Goal: Complete application form

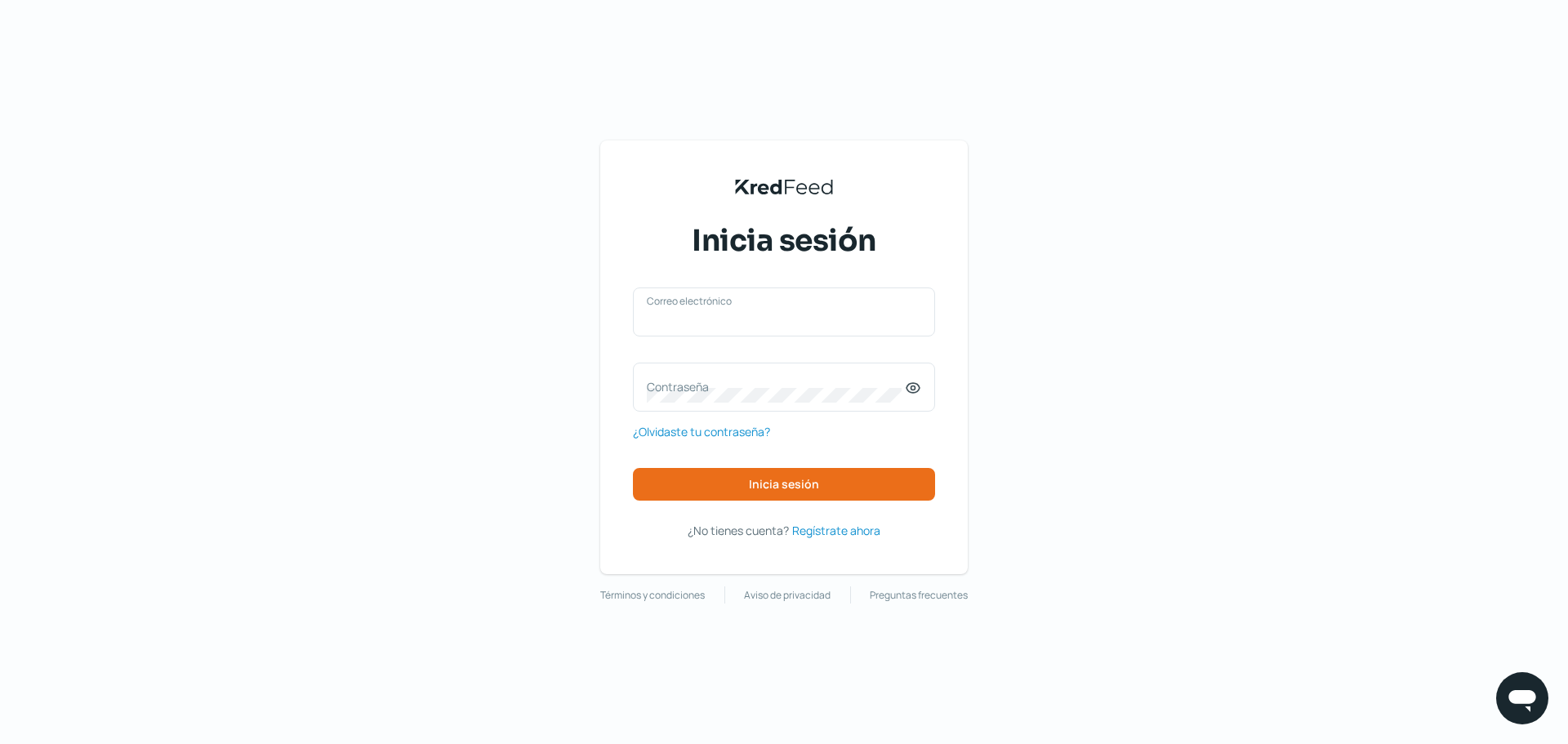
type input "[EMAIL_ADDRESS][DOMAIN_NAME]"
drag, startPoint x: 0, startPoint y: 0, endPoint x: 870, endPoint y: 491, distance: 999.0
click at [870, 491] on button "Inicia sesión" at bounding box center [784, 484] width 302 height 33
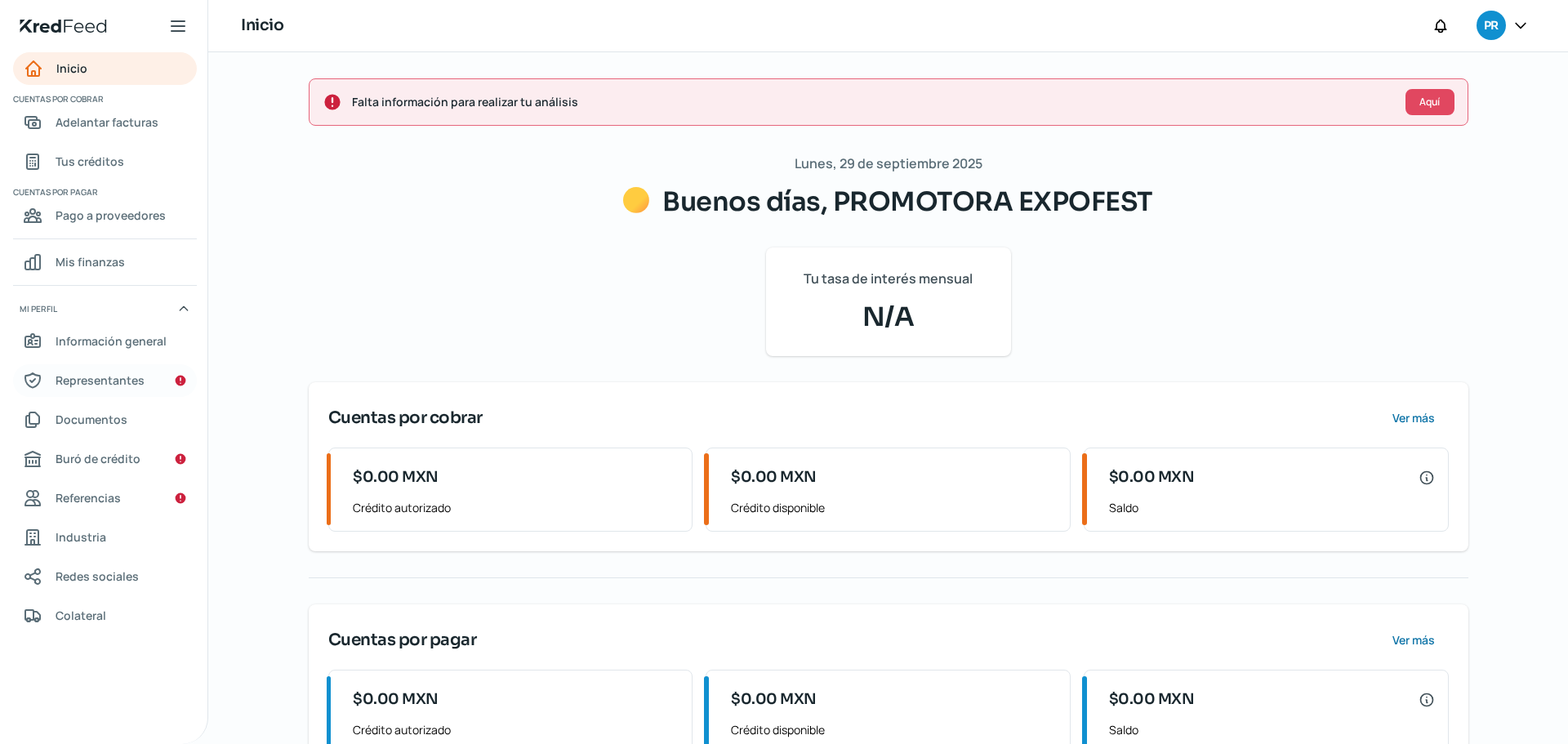
click at [104, 378] on span "Representantes" at bounding box center [100, 380] width 89 height 20
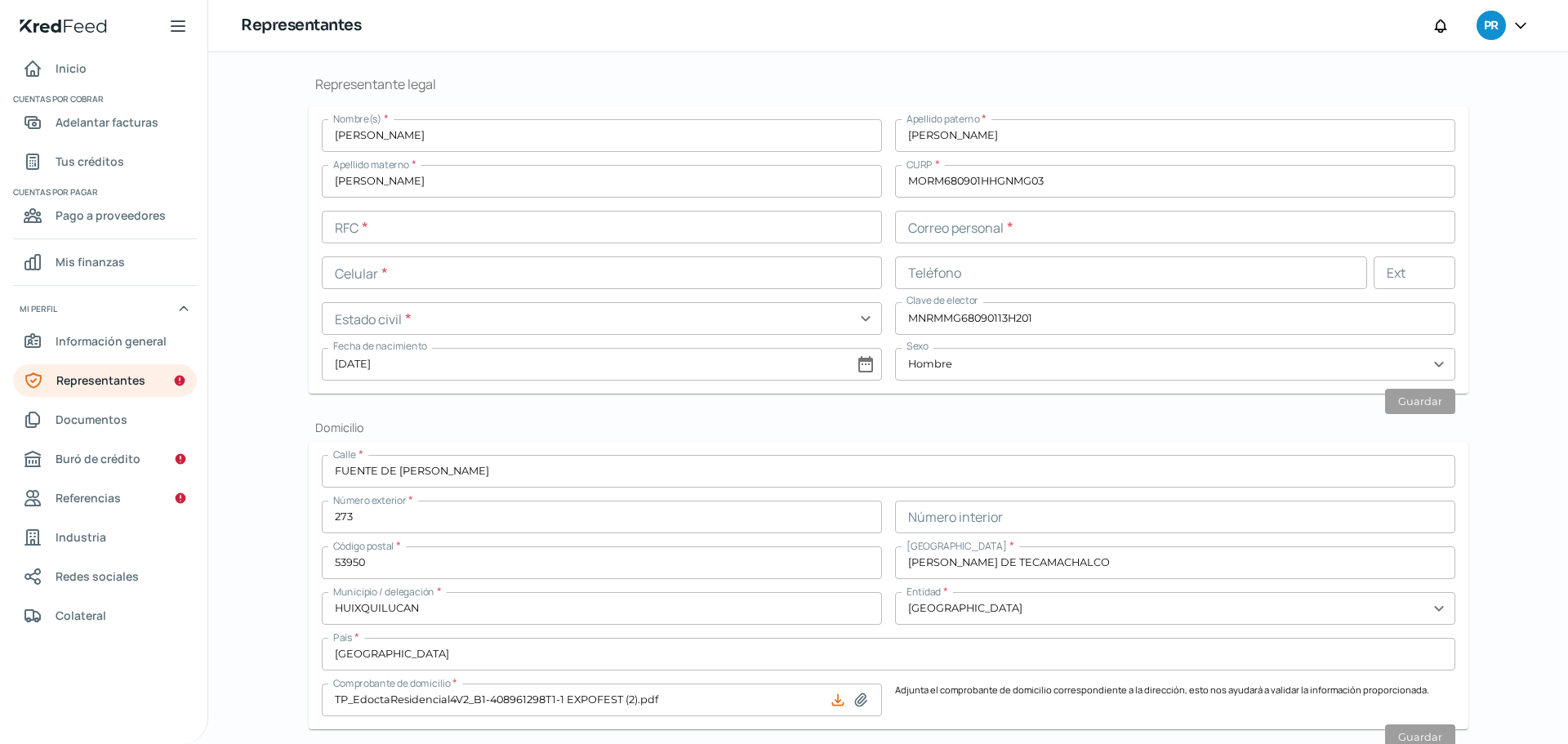
scroll to position [408, 0]
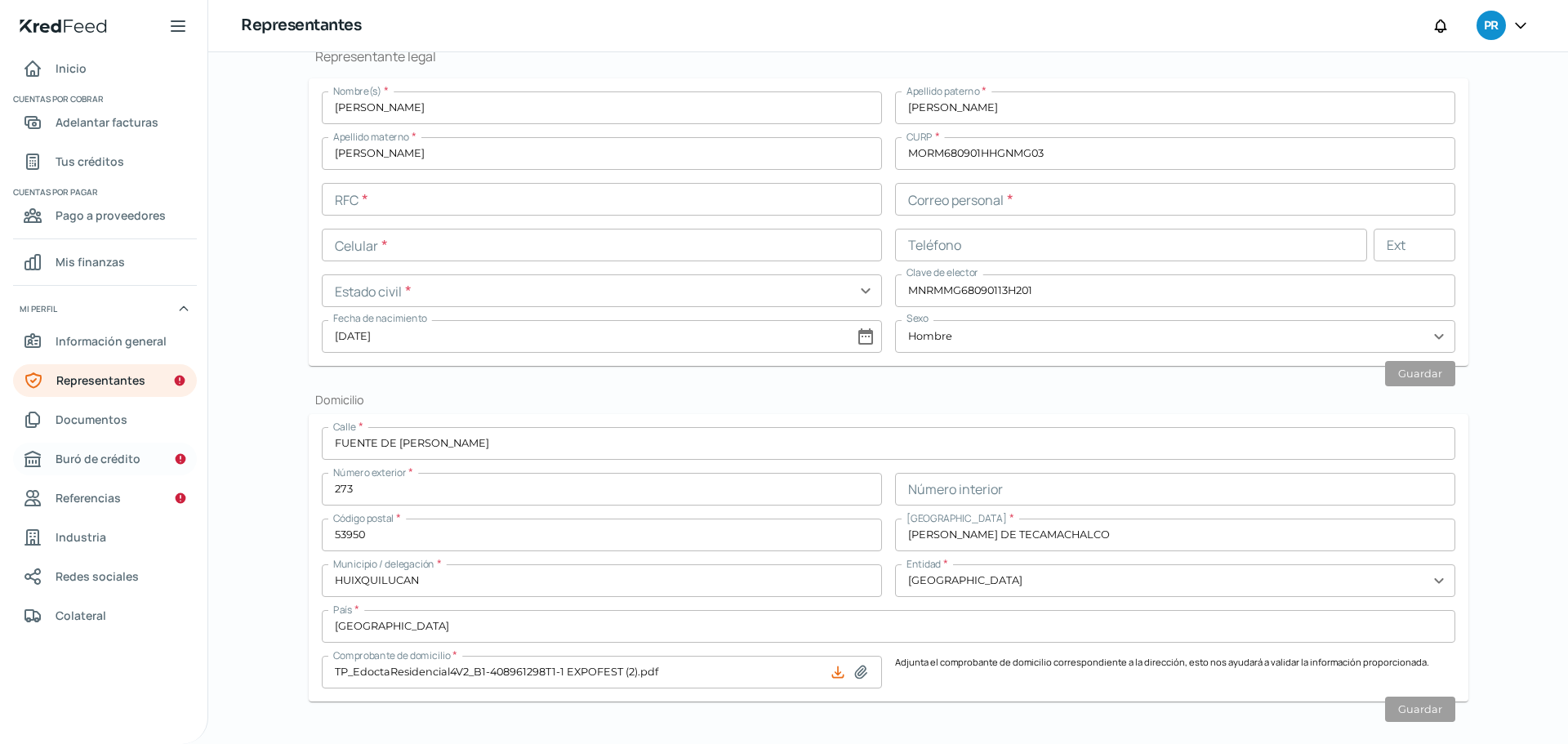
click at [81, 466] on span "Buró de crédito" at bounding box center [98, 458] width 85 height 20
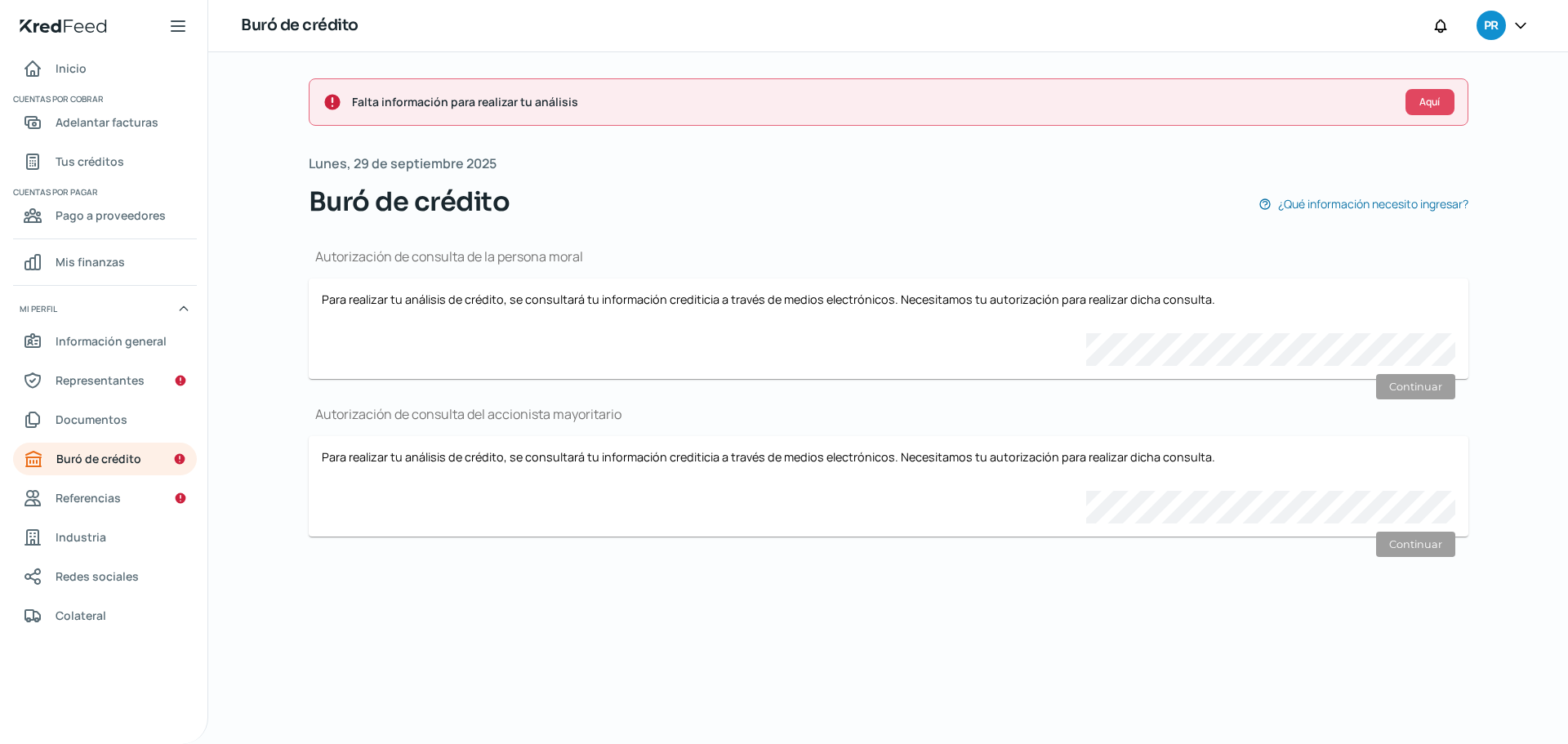
click at [113, 517] on nav "Inicio Cuentas por cobrar Adelantar facturas Tus créditos Cuentas por pagar Pag…" at bounding box center [103, 388] width 207 height 672
click at [116, 501] on span "Referencias" at bounding box center [88, 498] width 65 height 20
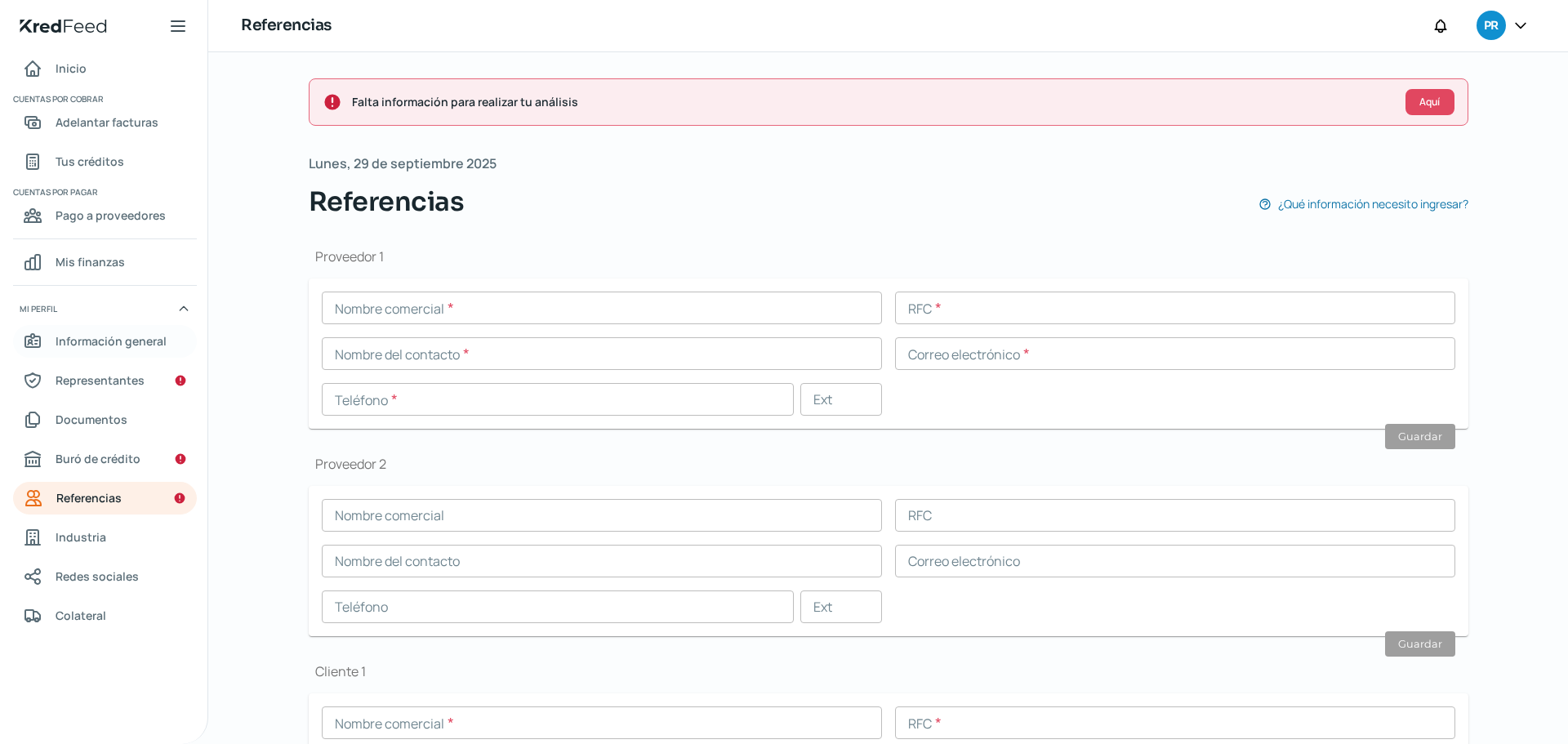
click at [131, 352] on link "Información general" at bounding box center [105, 340] width 184 height 33
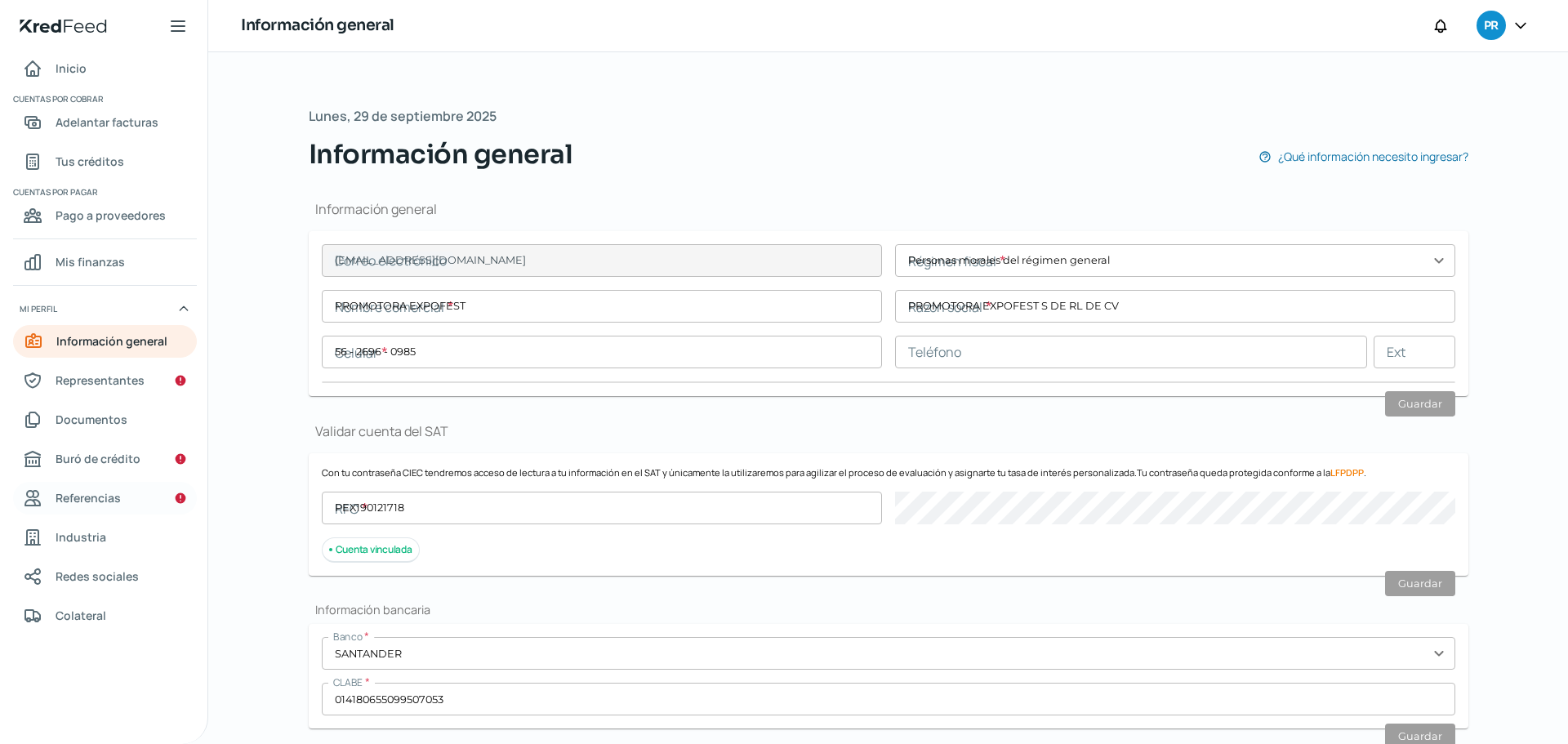
type input "[EMAIL_ADDRESS][DOMAIN_NAME]"
type input "Personas morales del régimen general"
type input "PROMOTORA EXPOFEST"
type input "56 - 2696 - 0985"
type input "PEX190121718"
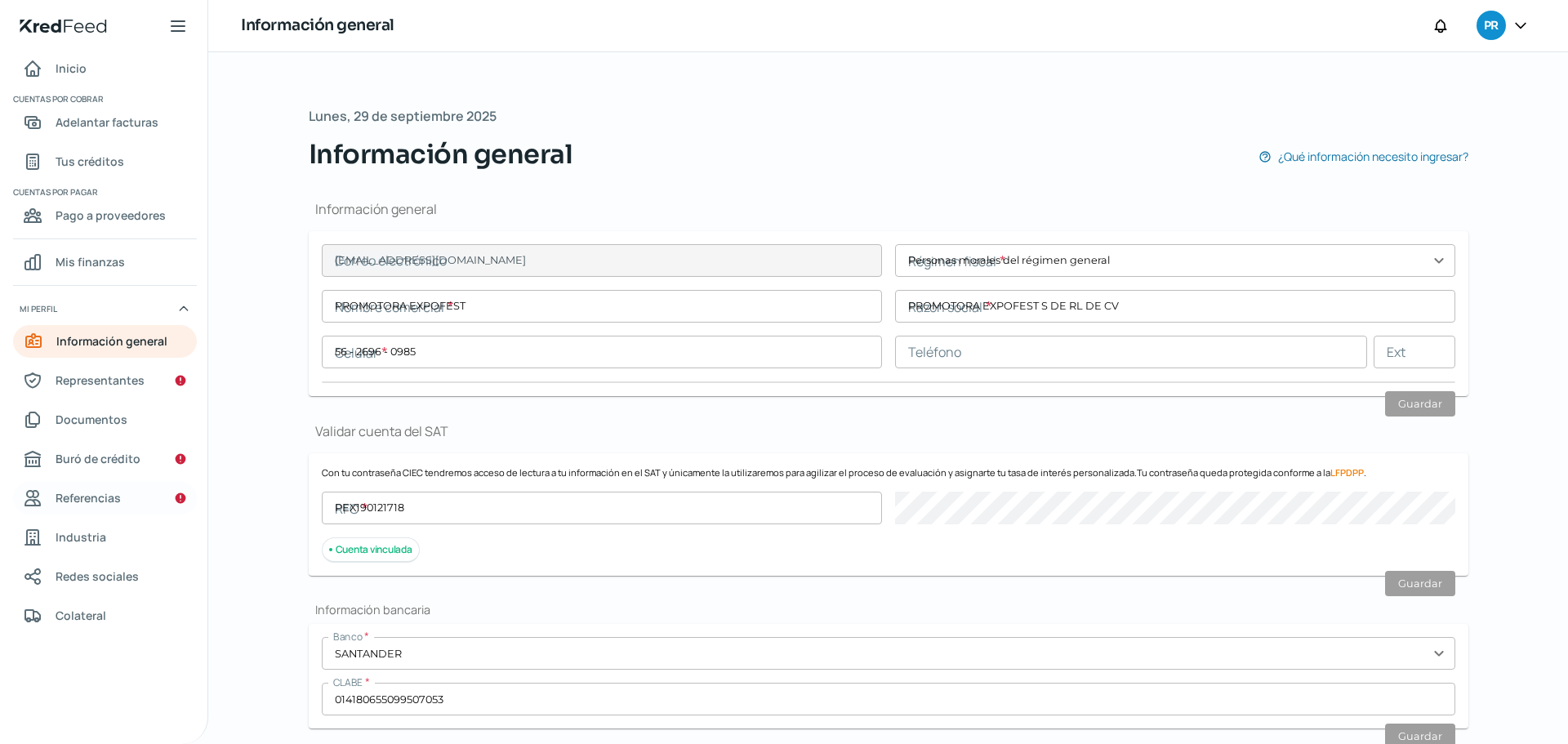
type input "FUENTE DE [PERSON_NAME]"
type input "273"
type input "52780"
type input "[PERSON_NAME] DE TECAMACHALCO"
type input "HUIQUILUCAN"
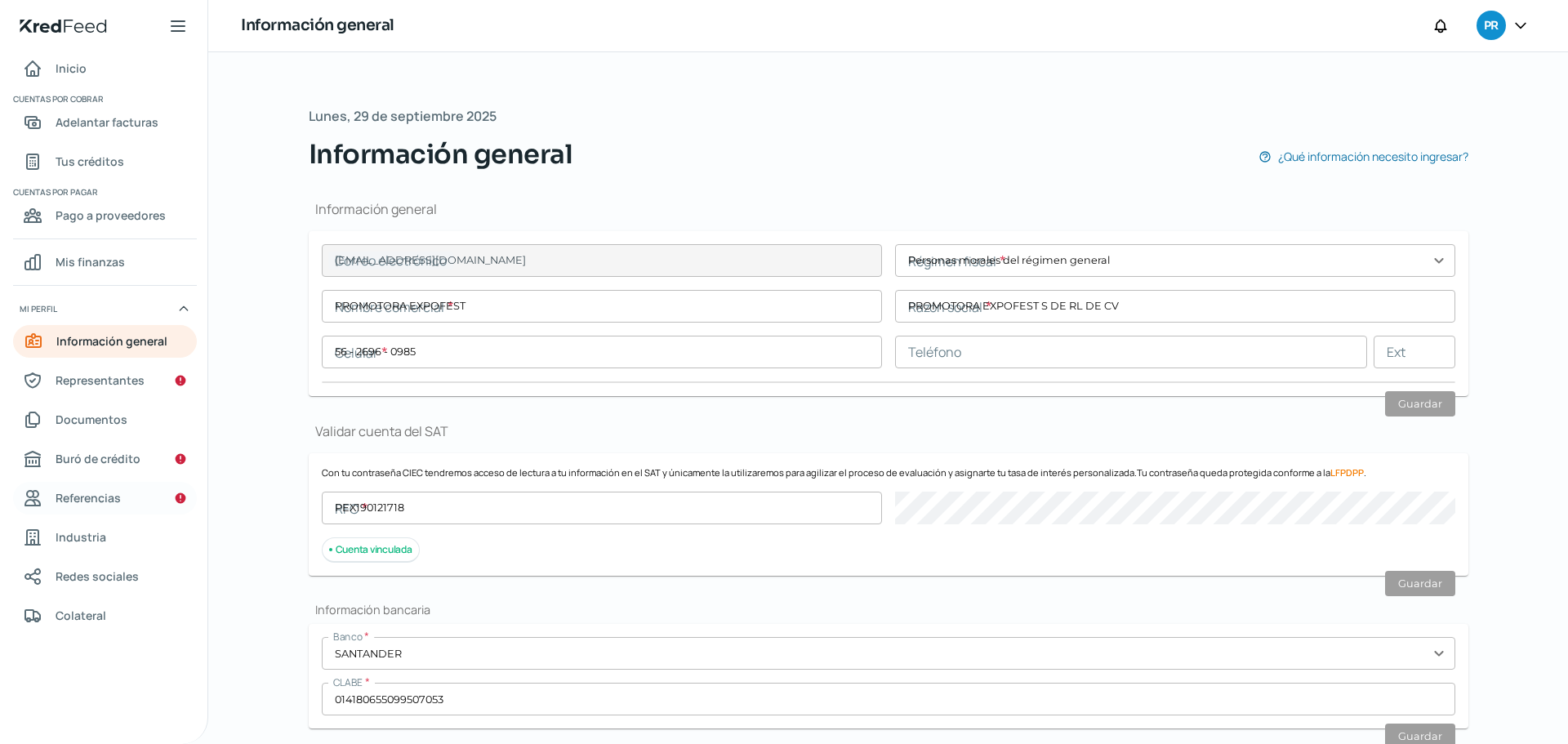
type input "[GEOGRAPHIC_DATA]"
type input "TP_EdoctaResidencial4V2_B1-408961298T1-1 EXPOFEST.pdf"
type input "0"
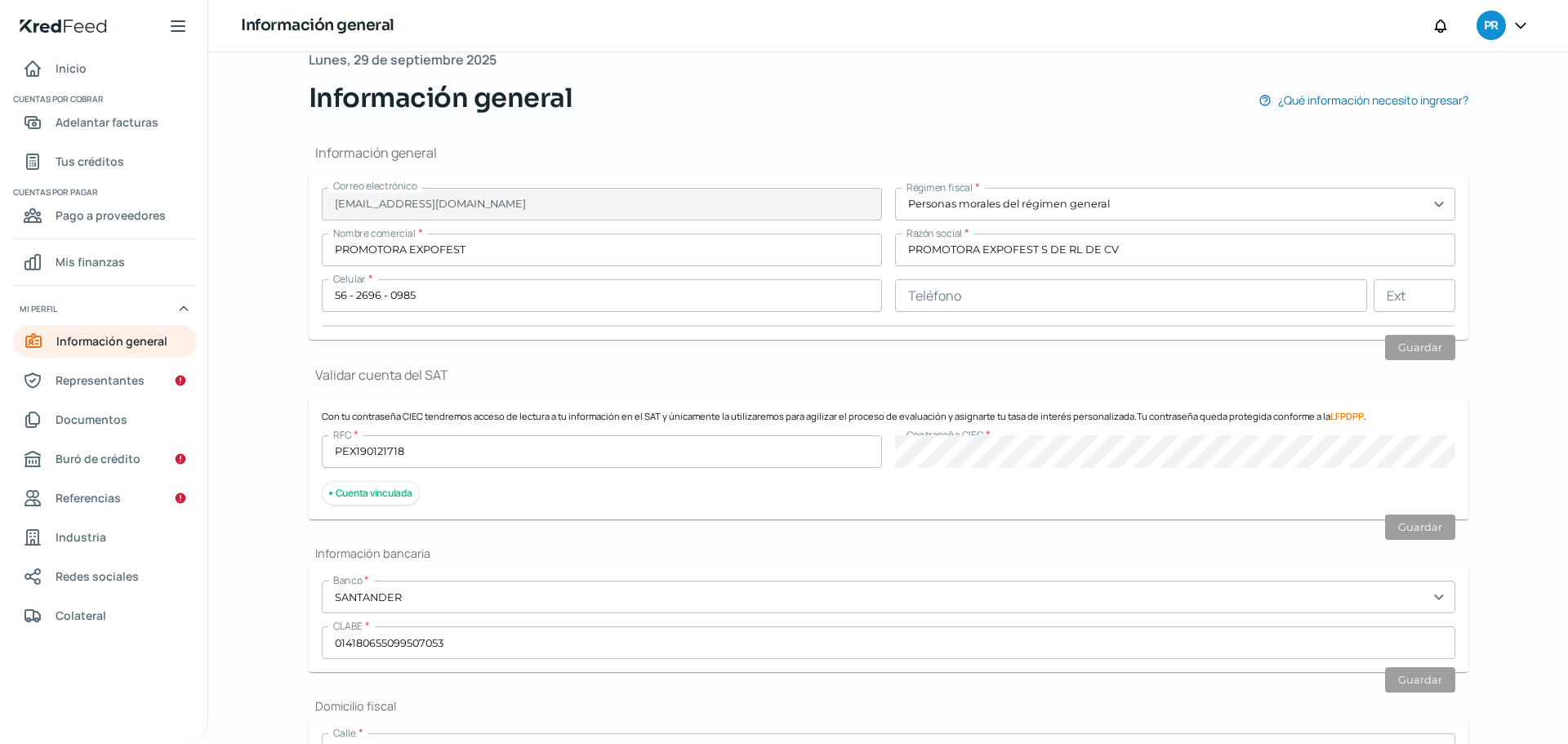
scroll to position [245, 0]
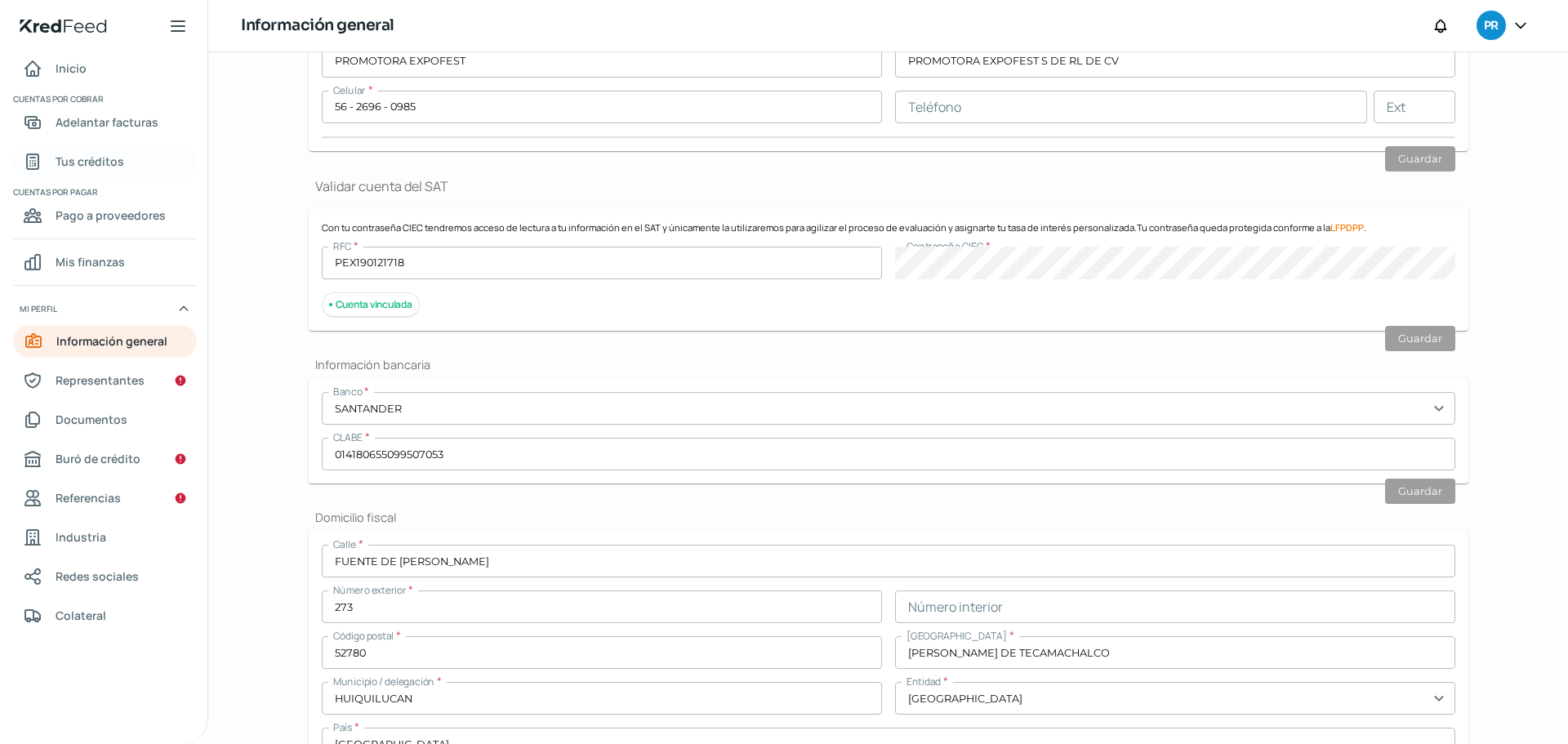
click at [88, 156] on span "Tus créditos" at bounding box center [90, 161] width 69 height 20
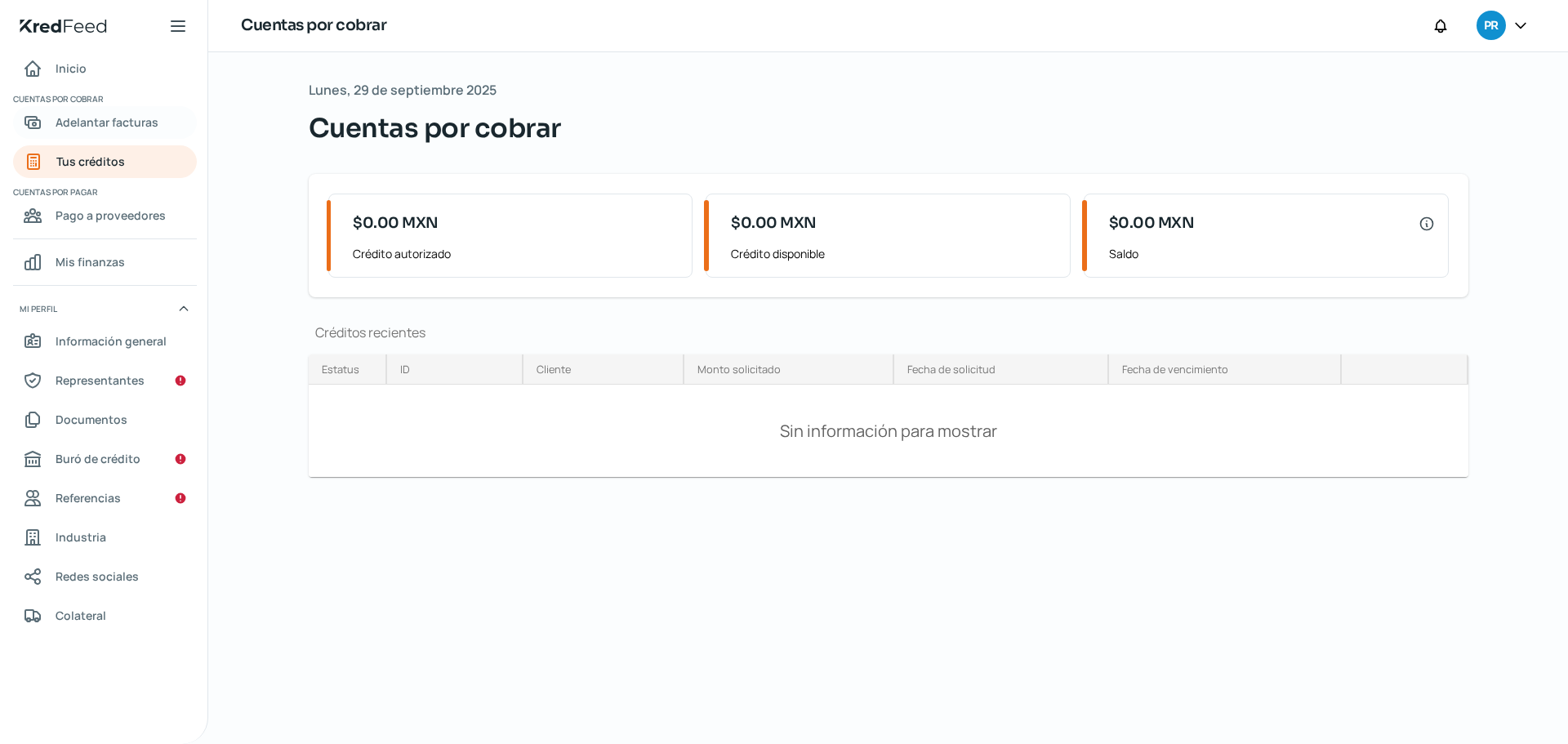
click at [82, 117] on span "Adelantar facturas" at bounding box center [107, 122] width 103 height 20
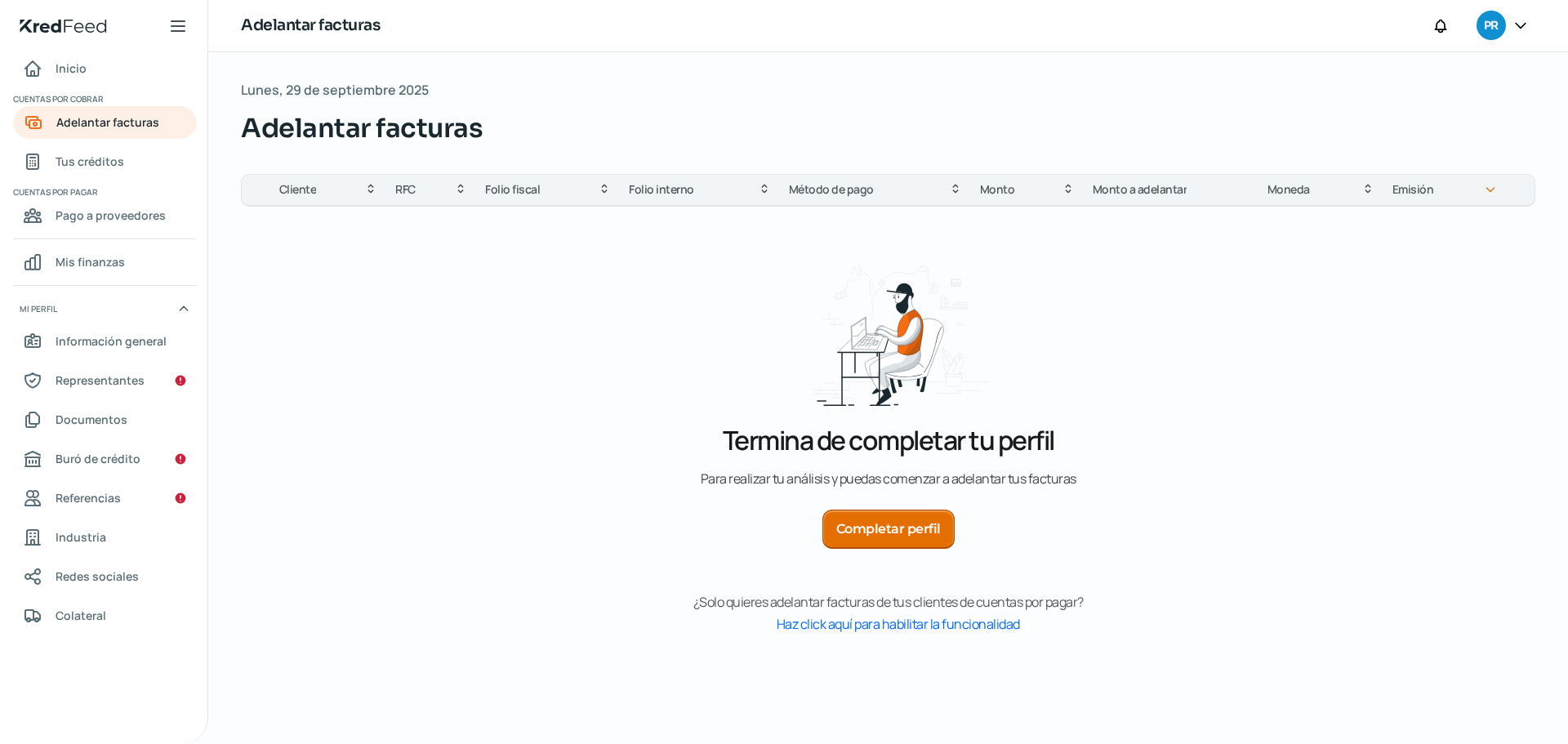
click at [869, 526] on button "Completar perfil" at bounding box center [888, 529] width 132 height 39
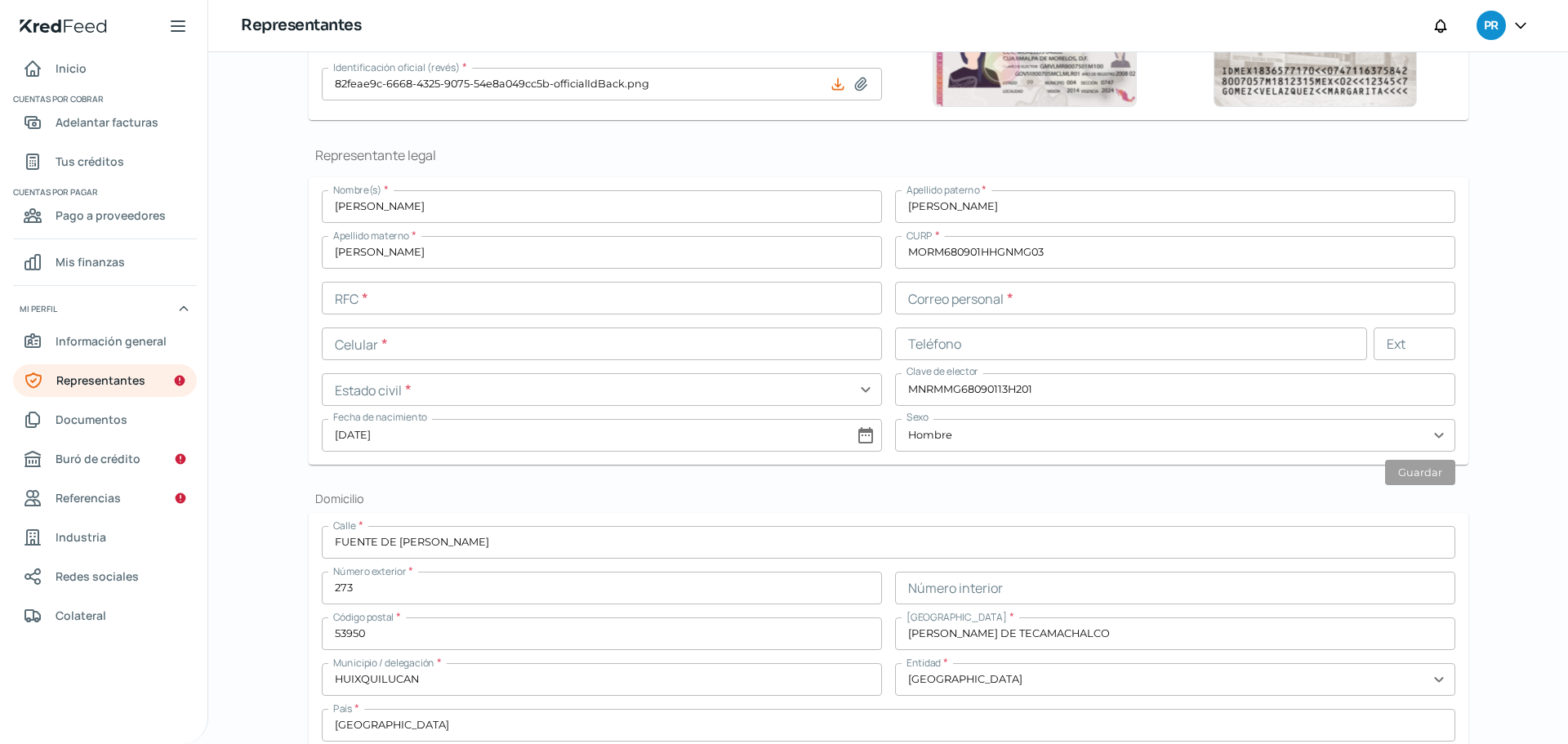
scroll to position [317, 0]
